Goal: Complete application form

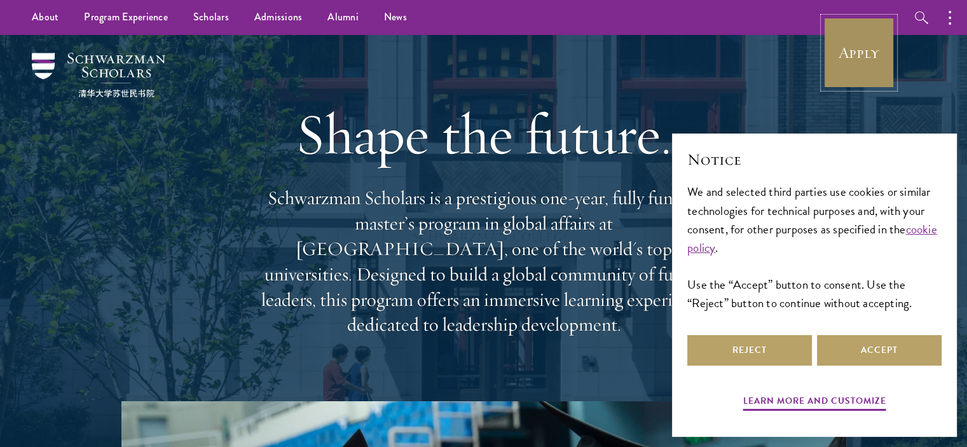
click at [849, 55] on link "Apply" at bounding box center [858, 52] width 71 height 71
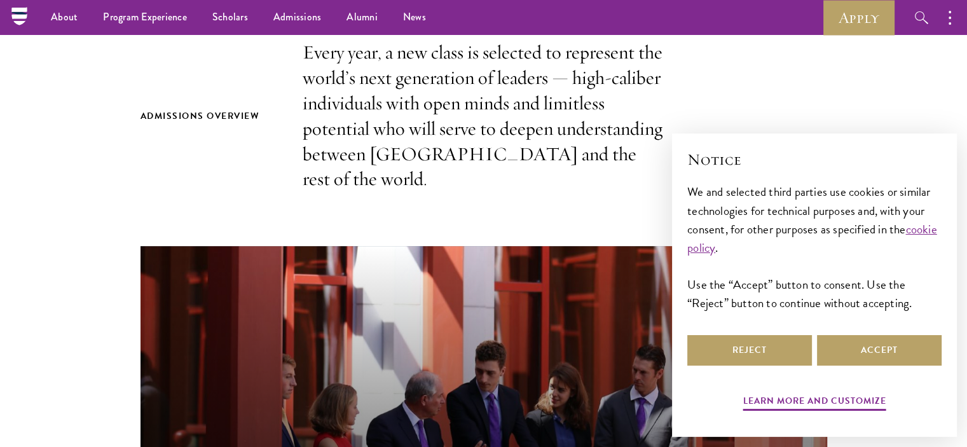
scroll to position [254, 0]
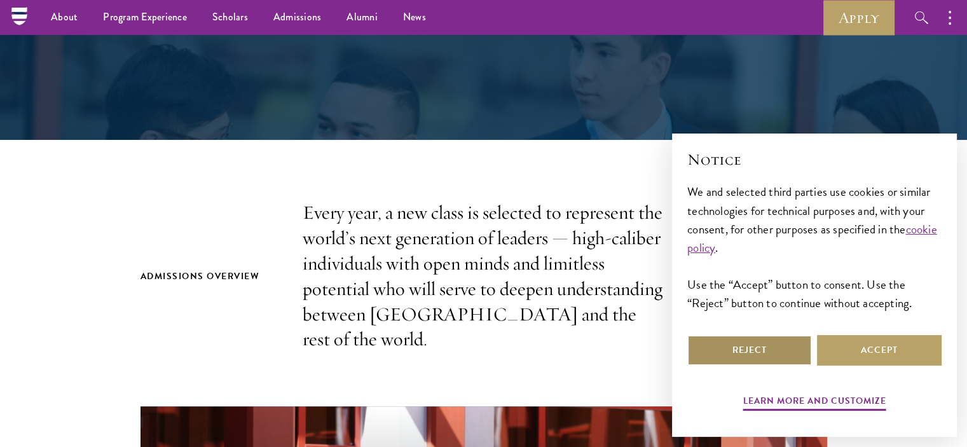
click at [719, 337] on button "Reject" at bounding box center [749, 350] width 125 height 31
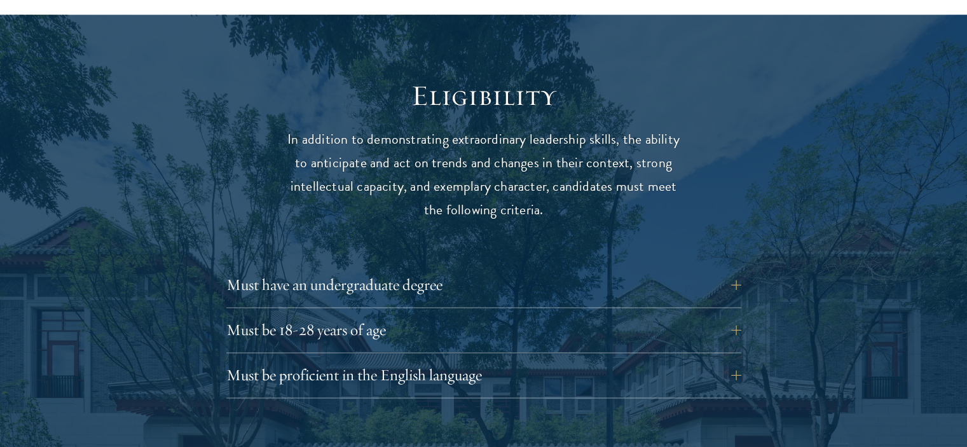
scroll to position [1653, 0]
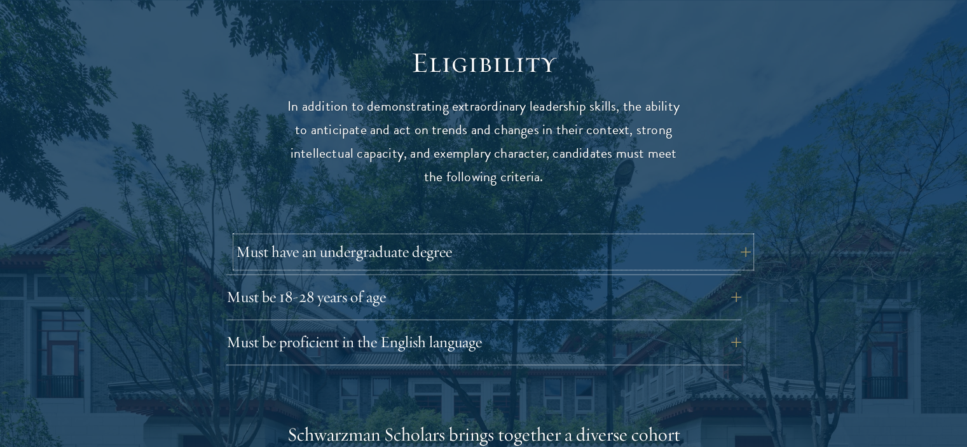
click at [738, 236] on button "Must have an undergraduate degree" at bounding box center [493, 251] width 515 height 31
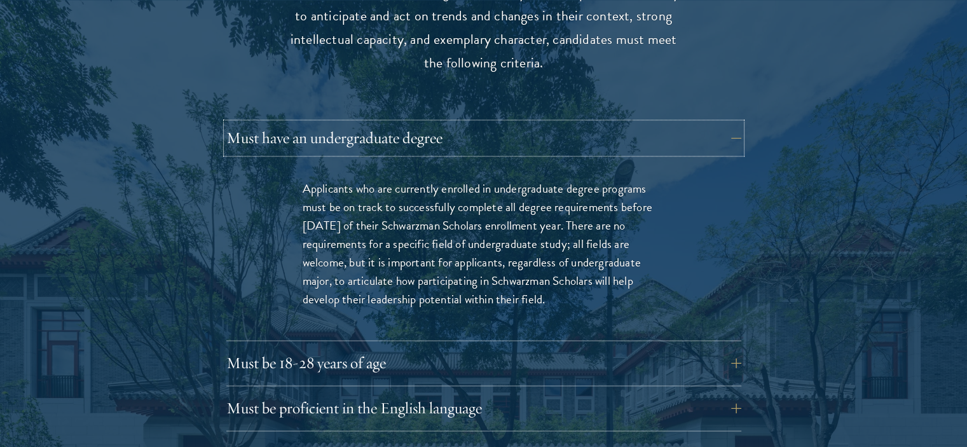
scroll to position [1843, 0]
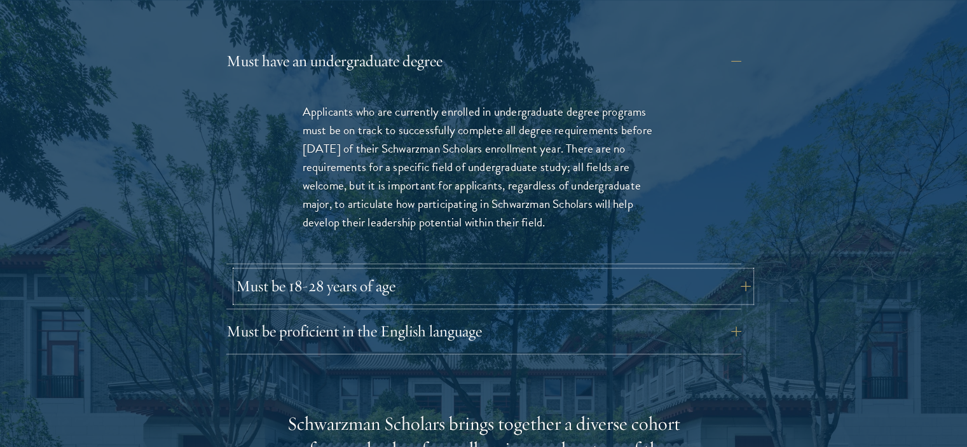
click at [742, 271] on button "Must be 18-28 years of age" at bounding box center [493, 286] width 515 height 31
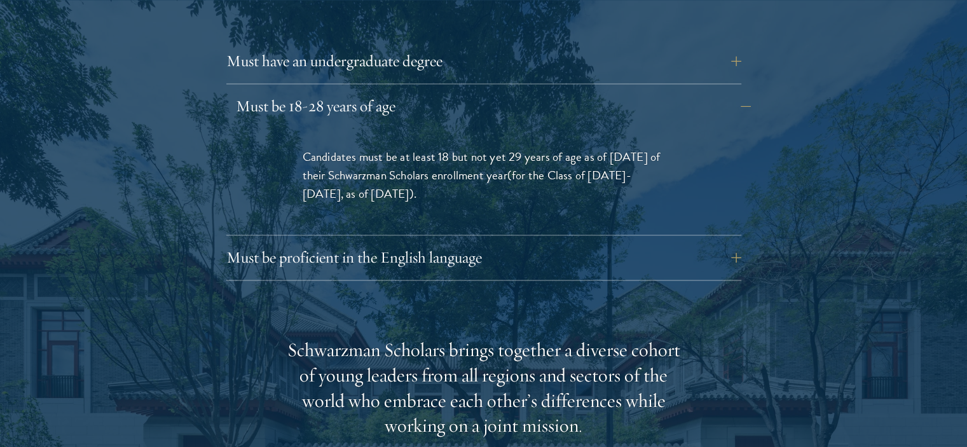
click at [742, 264] on div "Eligibility In addition to demonstrating extraordinary leadership skills, the a…" at bounding box center [483, 367] width 686 height 1026
click at [730, 242] on button "Must be proficient in the English language" at bounding box center [493, 257] width 515 height 31
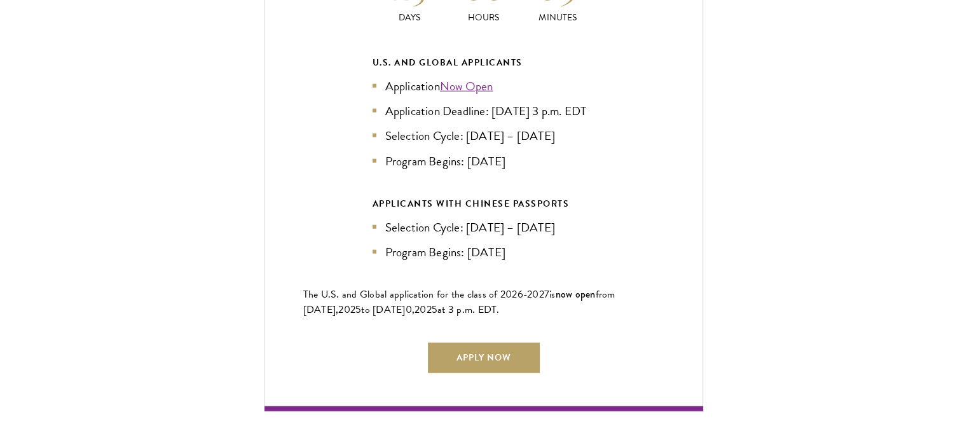
scroll to position [3305, 0]
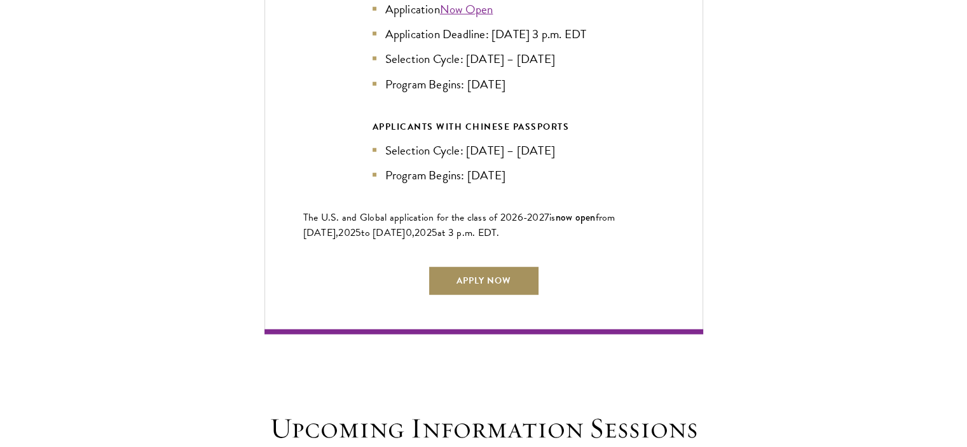
click at [500, 276] on link "Apply Now" at bounding box center [484, 281] width 112 height 31
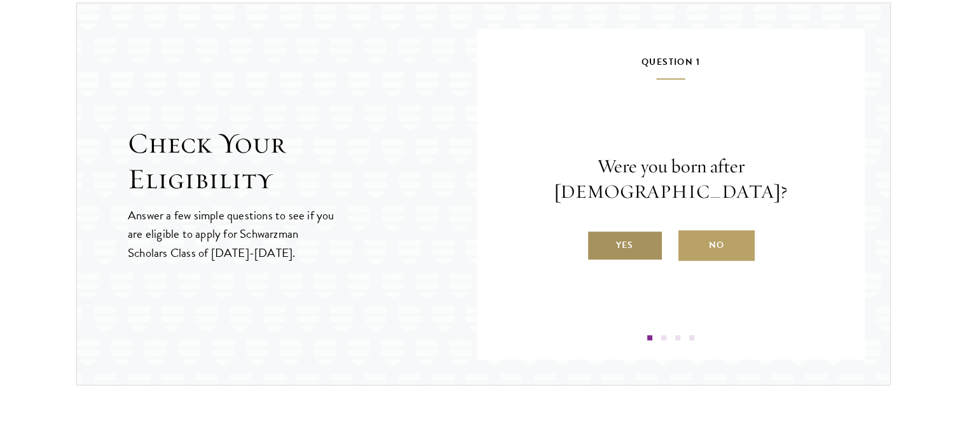
click at [636, 230] on label "Yes" at bounding box center [625, 245] width 76 height 31
click at [598, 231] on input "Yes" at bounding box center [592, 236] width 11 height 11
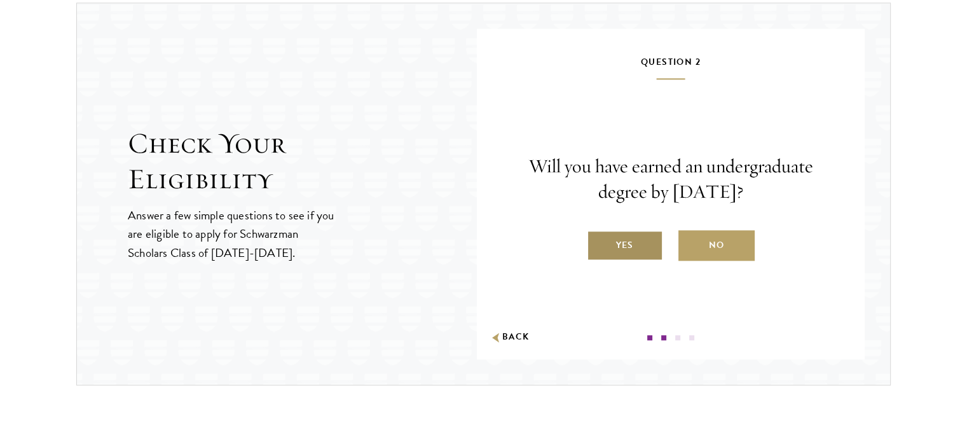
click at [635, 242] on label "Yes" at bounding box center [625, 245] width 76 height 31
click at [598, 242] on input "Yes" at bounding box center [592, 236] width 11 height 11
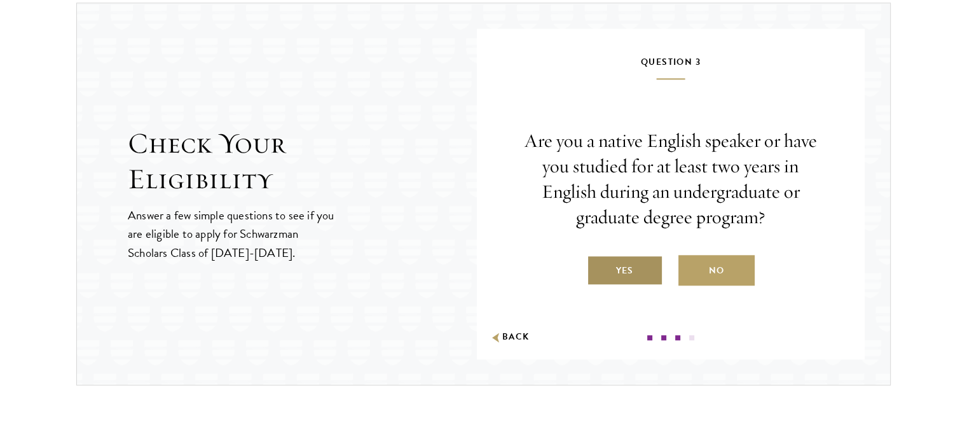
click at [627, 264] on label "Yes" at bounding box center [625, 270] width 76 height 31
click at [598, 264] on input "Yes" at bounding box center [592, 262] width 11 height 11
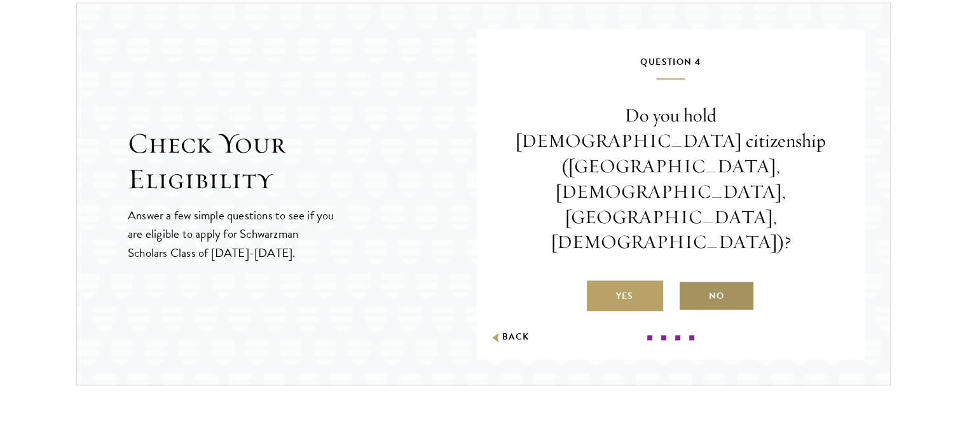
click at [721, 280] on label "No" at bounding box center [716, 295] width 76 height 31
click at [690, 282] on input "No" at bounding box center [683, 287] width 11 height 11
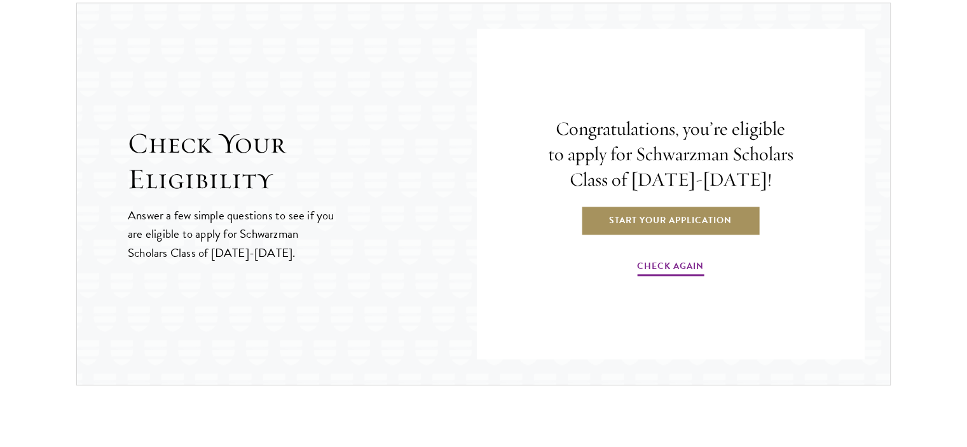
click at [686, 221] on link "Start Your Application" at bounding box center [670, 220] width 180 height 31
